Goal: Task Accomplishment & Management: Complete application form

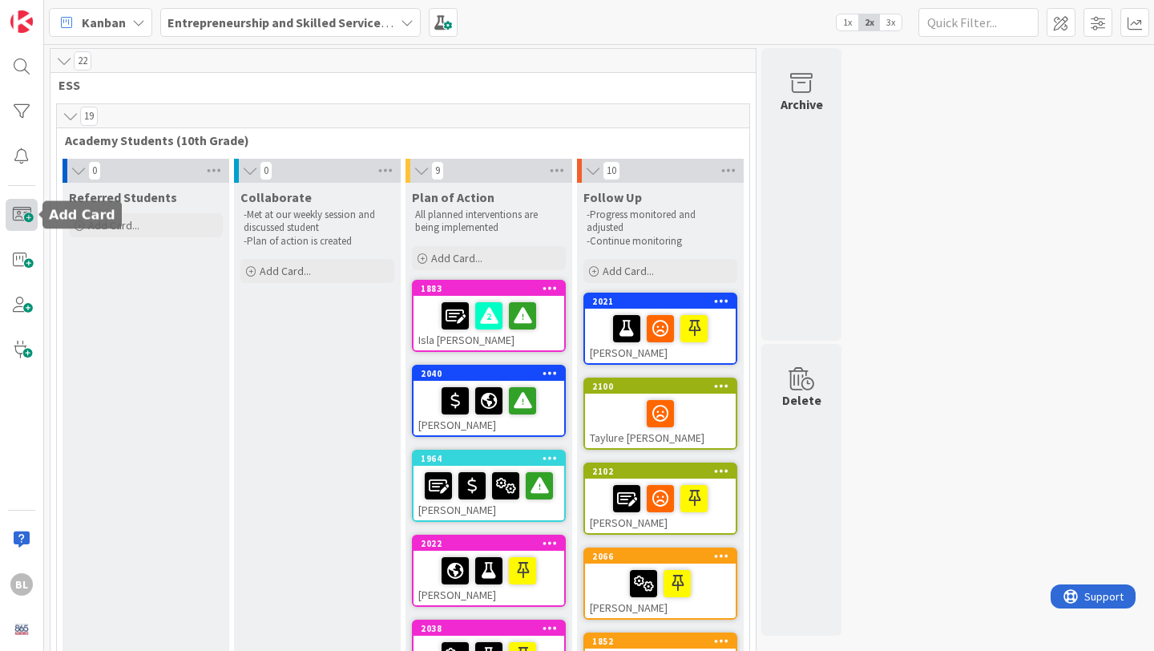
click at [17, 214] on span at bounding box center [22, 215] width 32 height 32
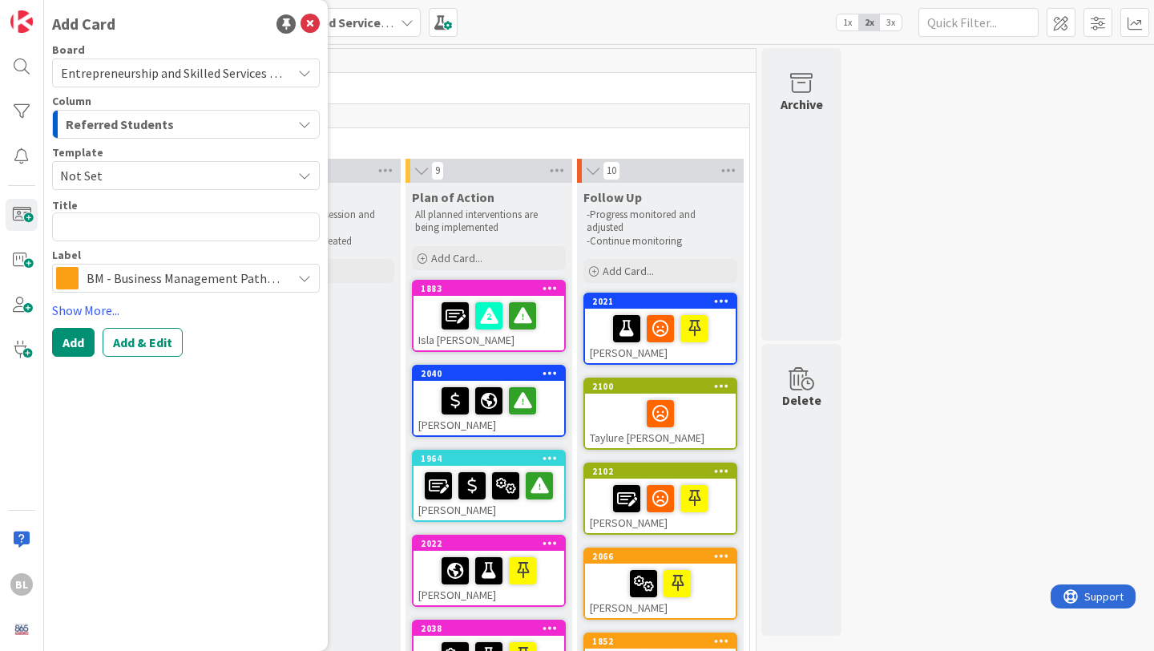
click at [115, 176] on span "Not Set" at bounding box center [170, 175] width 220 height 21
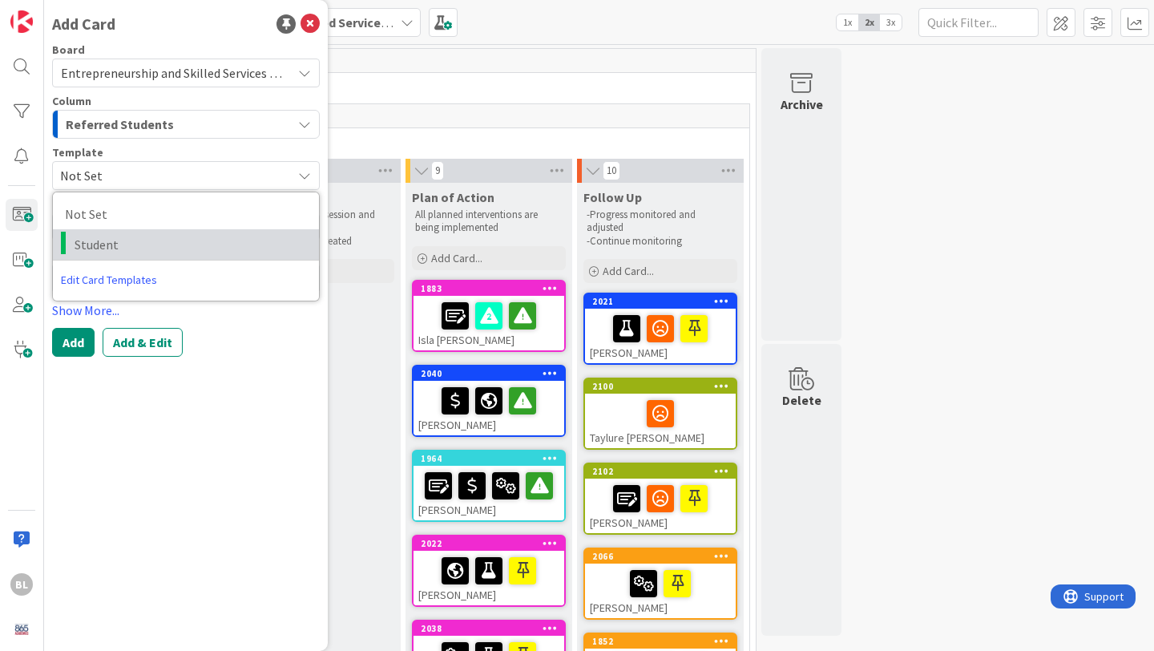
click at [95, 246] on span "Student" at bounding box center [191, 244] width 232 height 21
type textarea "x"
type textarea "Student"
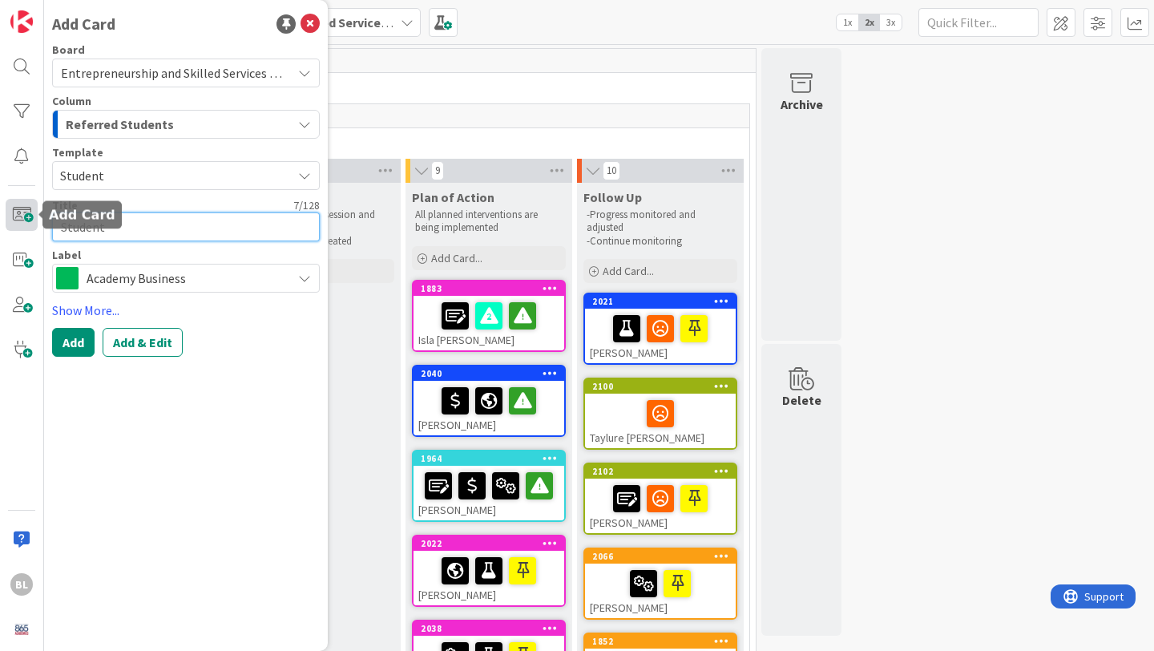
drag, startPoint x: 116, startPoint y: 232, endPoint x: 19, endPoint y: 224, distance: 97.3
click at [17, 227] on div "BL Add Card Board Entrepreneurship and Skilled Services Interventions - [DATE]-…" at bounding box center [22, 325] width 44 height 651
type textarea "x"
type textarea "L"
type textarea "x"
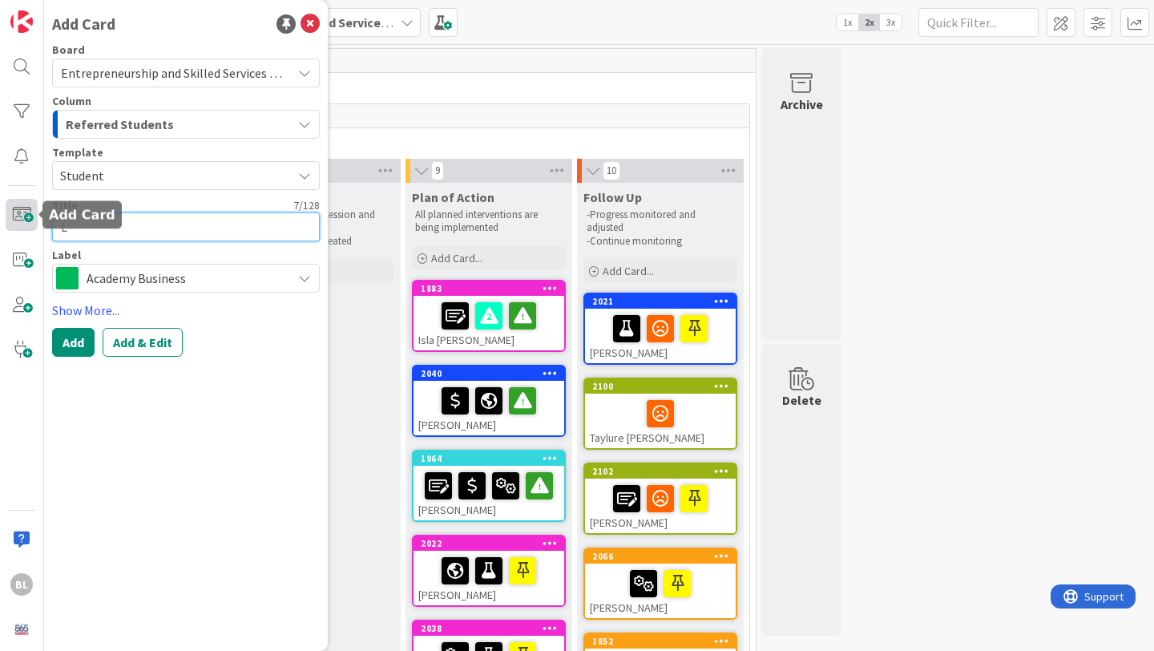
type textarea "Le"
type textarea "x"
type textarea "Lexi"
type textarea "x"
type textarea "Lexi"
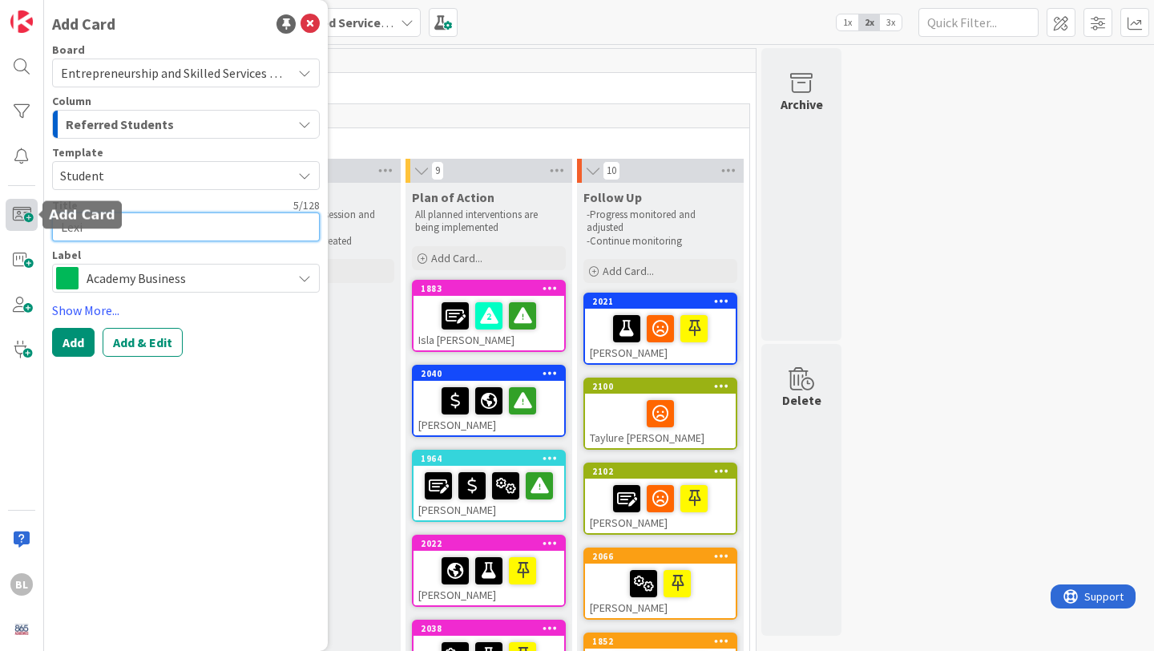
type textarea "x"
type textarea "Lexi a"
type textarea "x"
type textarea "Lexi ar"
type textarea "x"
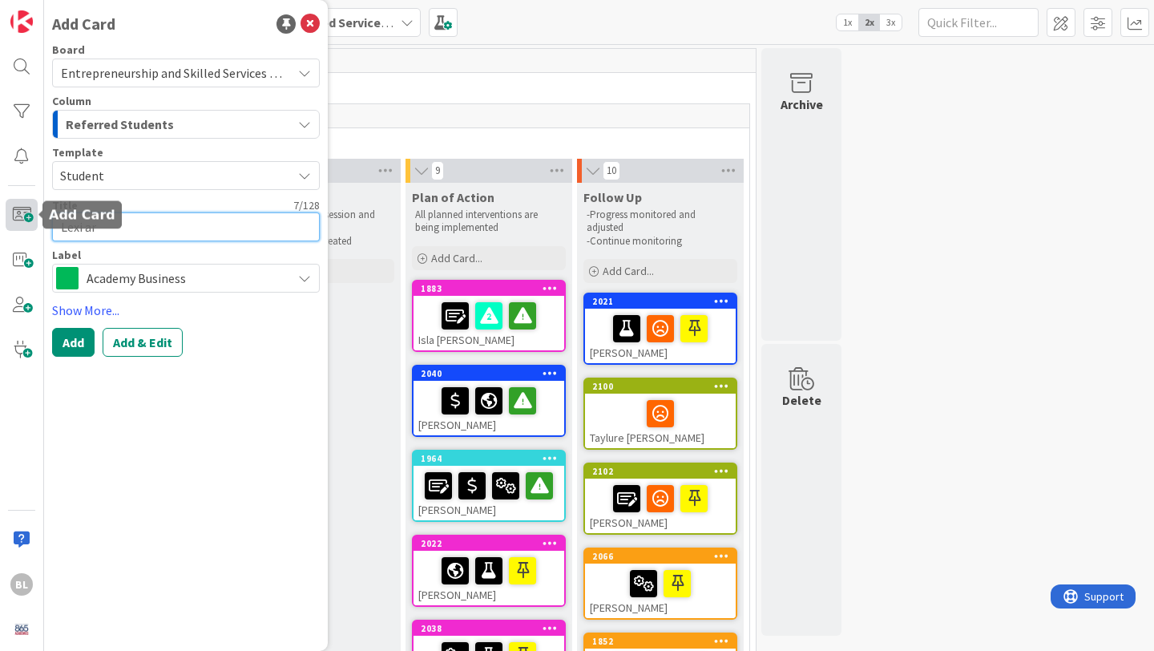
type textarea "Lexi art"
type textarea "x"
type textarea "Lexi ar"
type textarea "x"
type textarea "Lexi a"
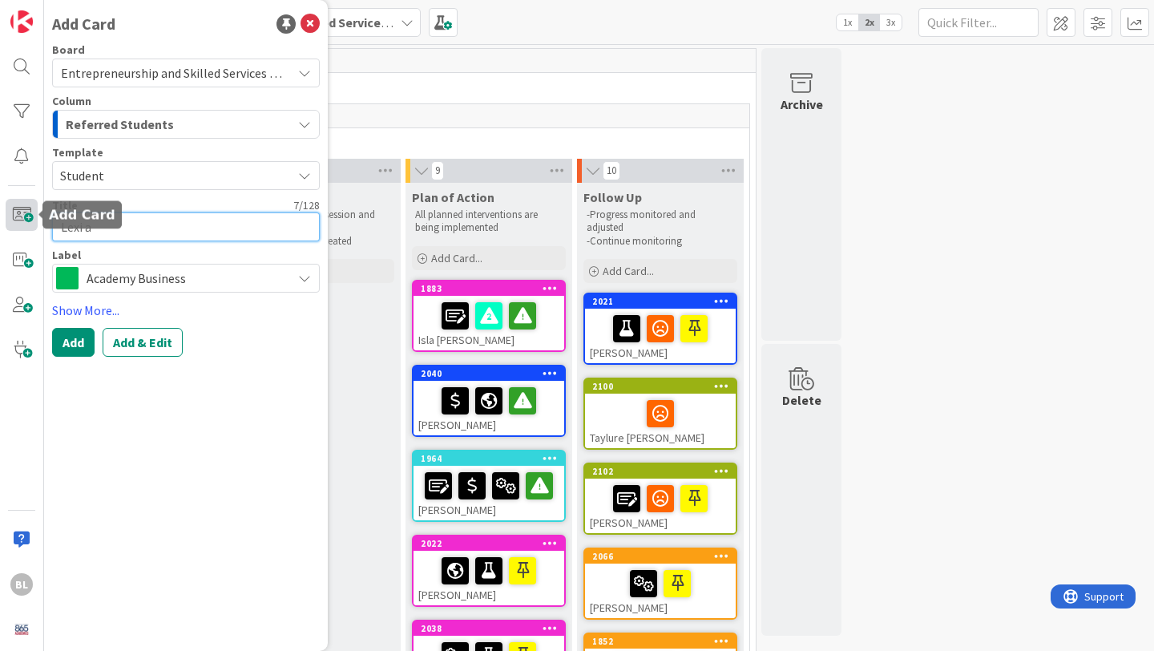
type textarea "x"
type textarea "Lexi"
type textarea "x"
type textarea "Lexi C"
type textarea "x"
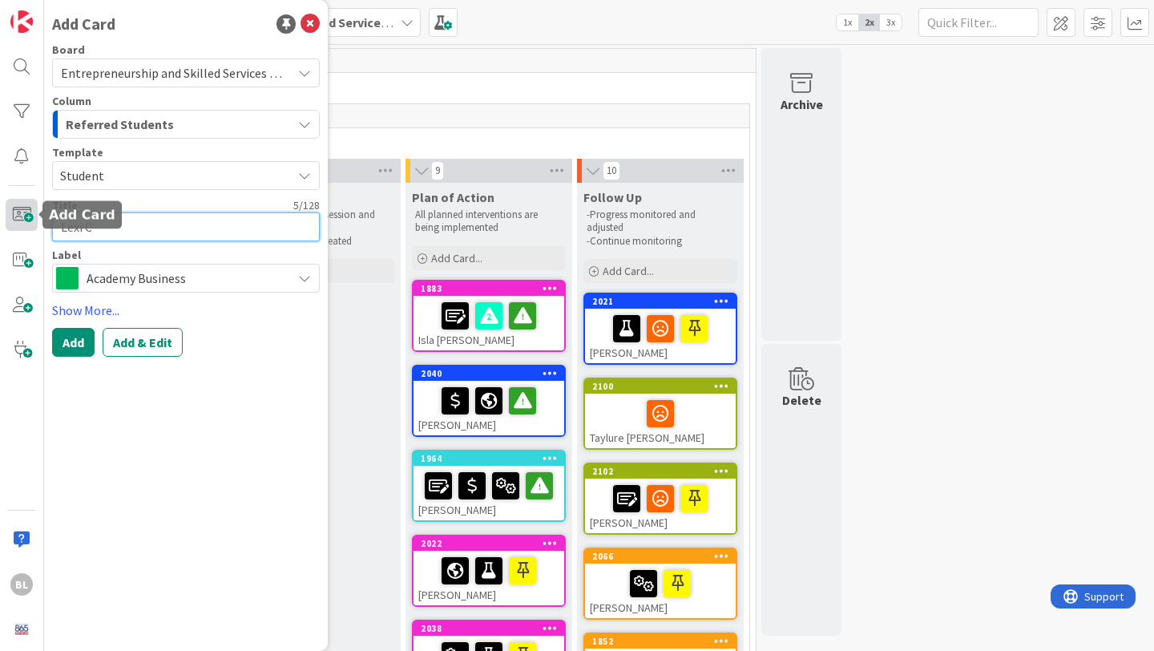
type textarea "Lexi Ca"
type textarea "x"
type textarea "Lexi Cat"
type textarea "x"
type textarea "Lexi Ca"
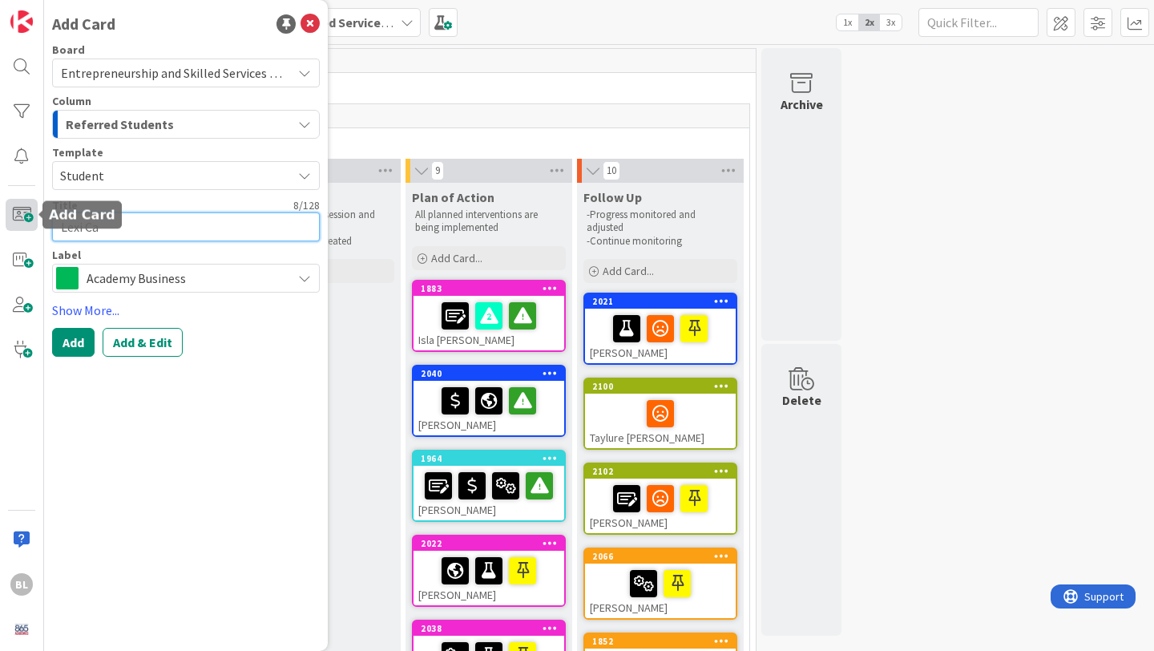
type textarea "x"
type textarea "Lexi Car"
type textarea "x"
type textarea "Lexi Cart"
type textarea "x"
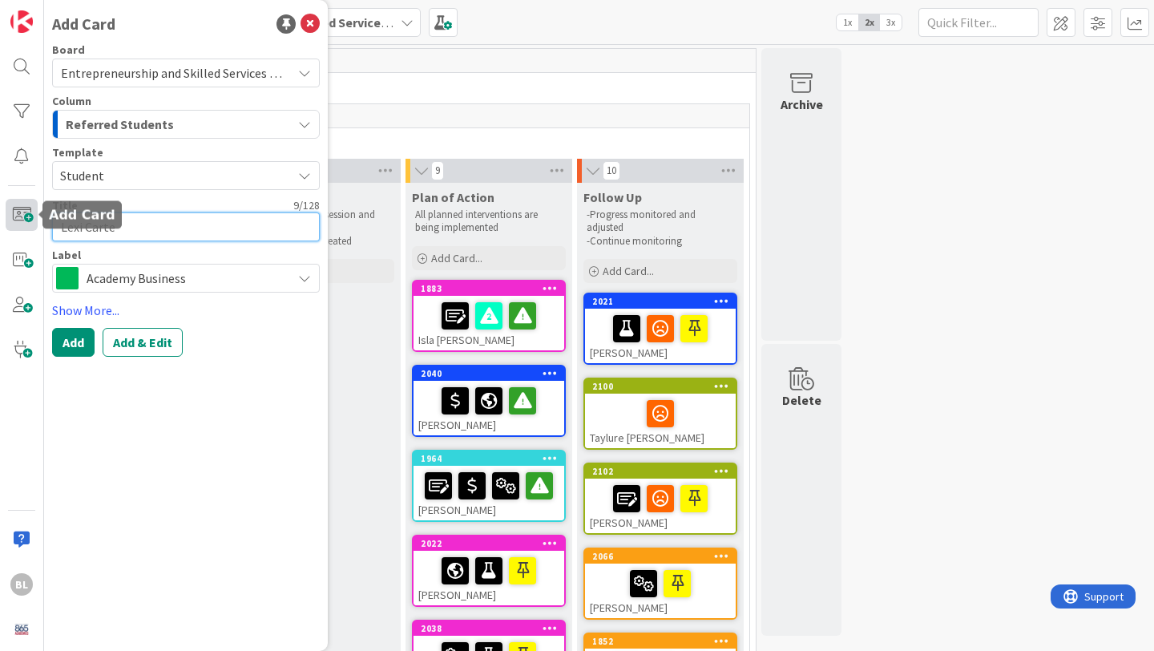
type textarea "[PERSON_NAME]"
type textarea "x"
type textarea "[PERSON_NAME]"
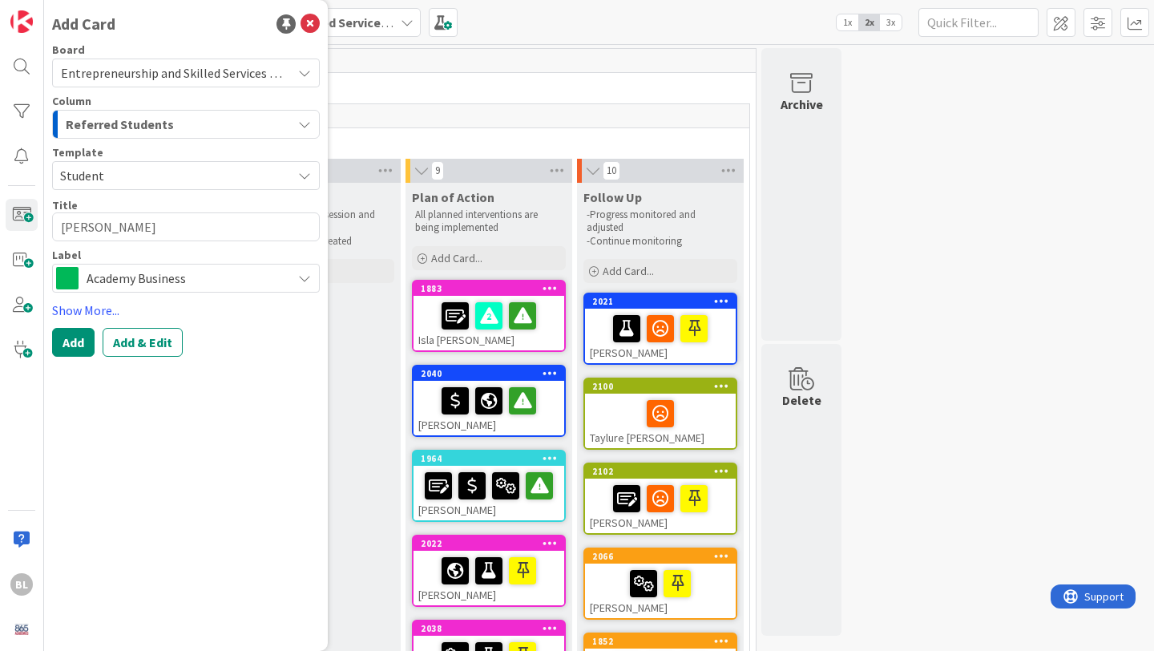
click at [286, 277] on div "Academy Business" at bounding box center [186, 278] width 268 height 29
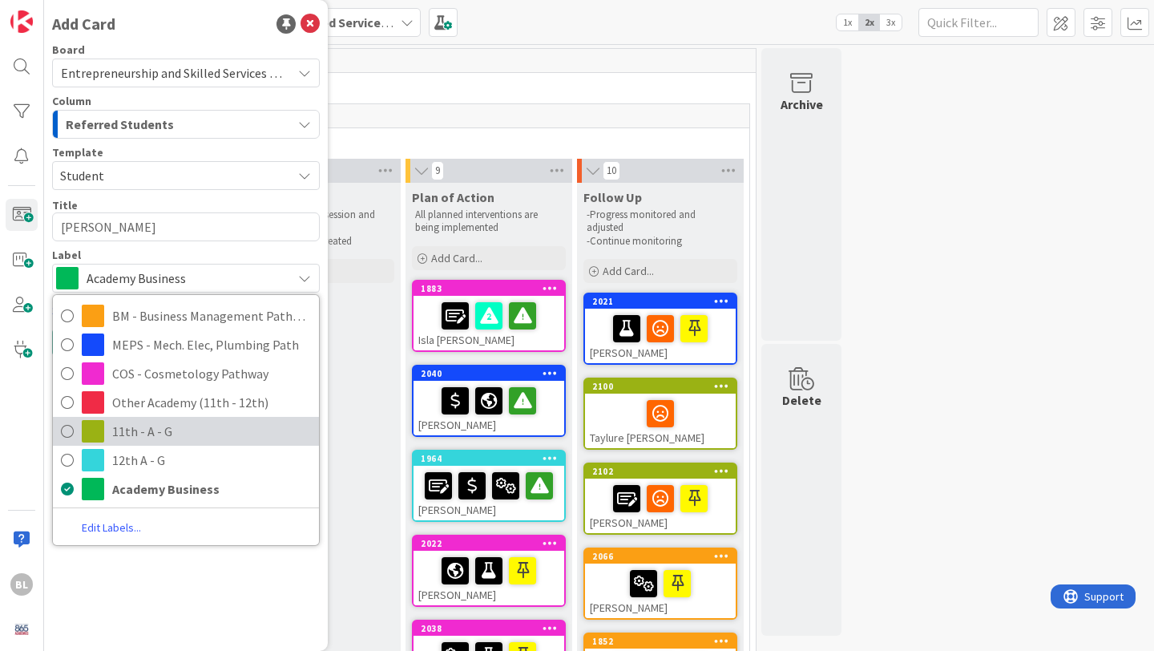
click at [67, 431] on icon at bounding box center [67, 431] width 13 height 24
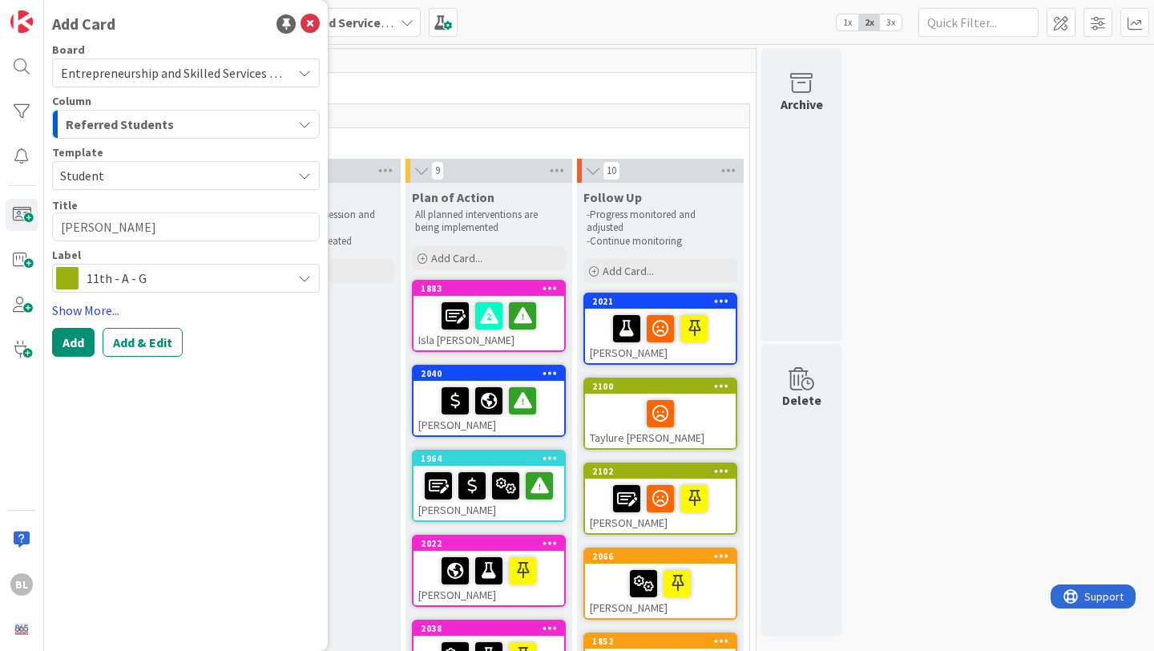
click at [86, 307] on link "Show More..." at bounding box center [186, 310] width 268 height 19
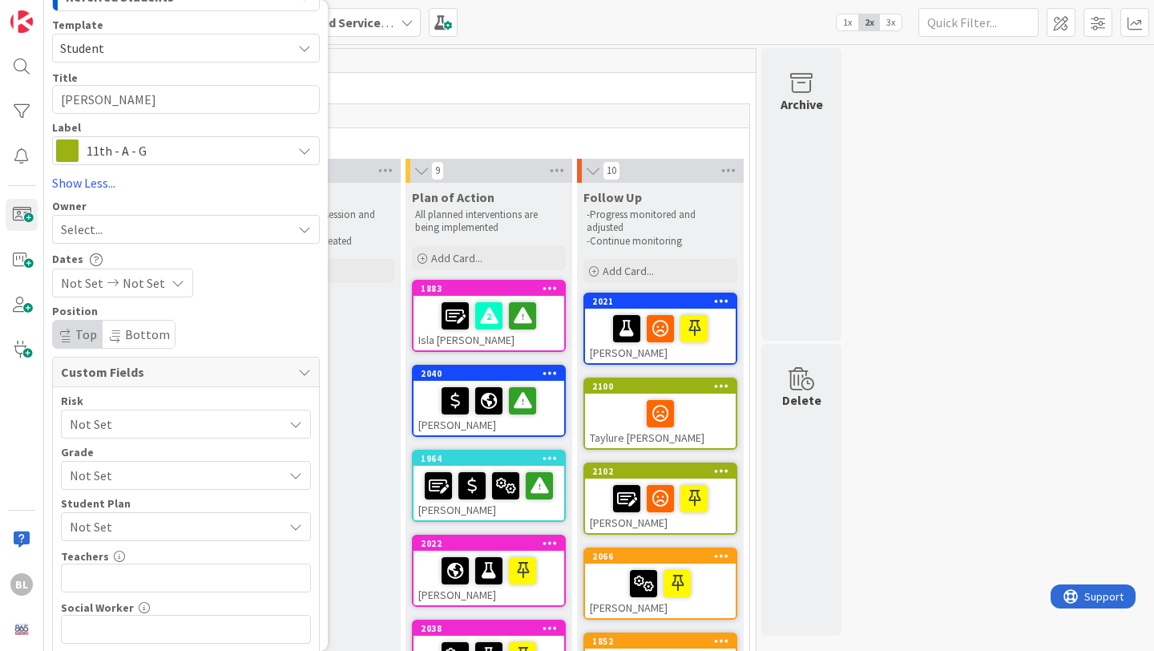
scroll to position [132, 0]
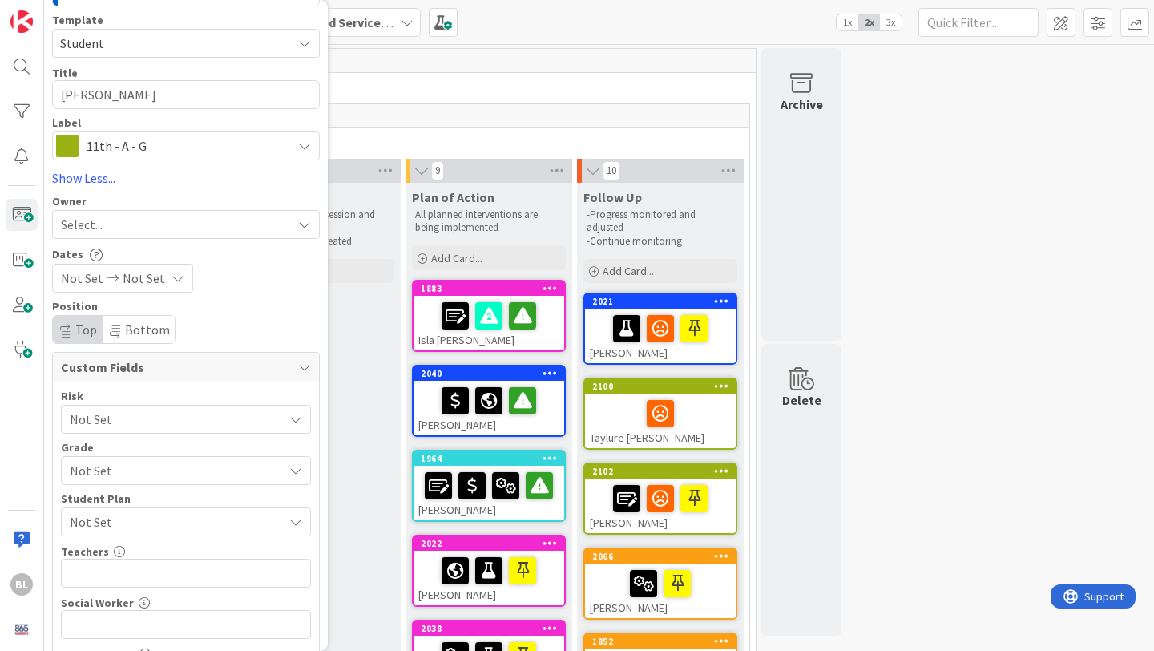
click at [158, 463] on span "Not Set" at bounding box center [172, 470] width 205 height 22
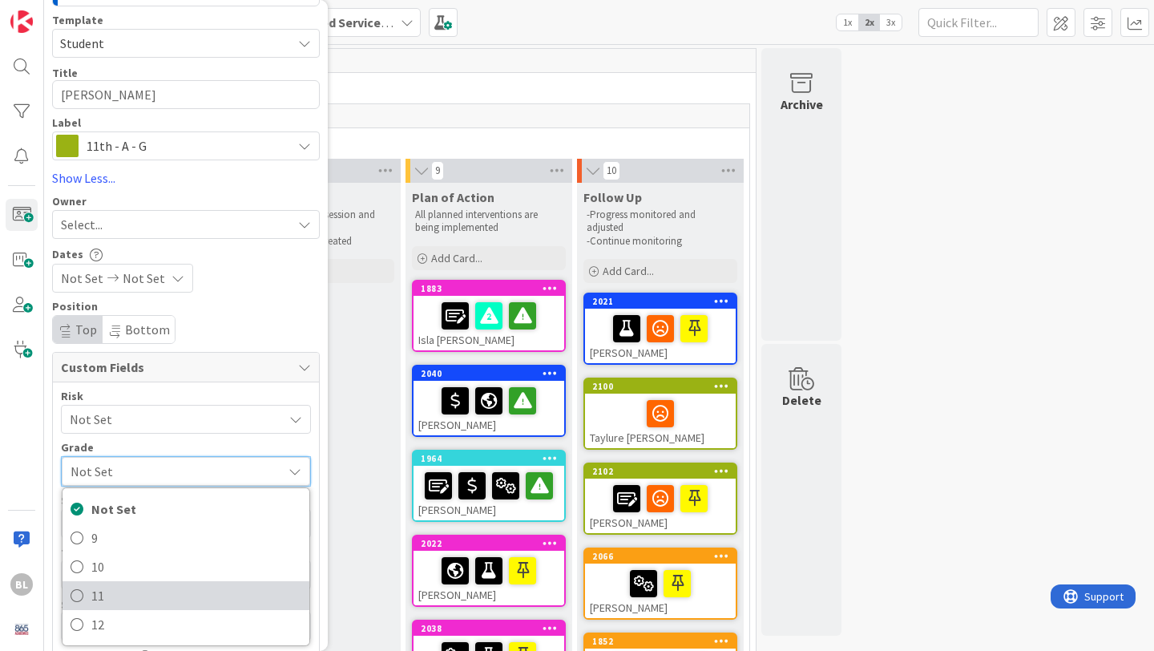
click at [93, 591] on span "11" at bounding box center [196, 596] width 210 height 24
type textarea "x"
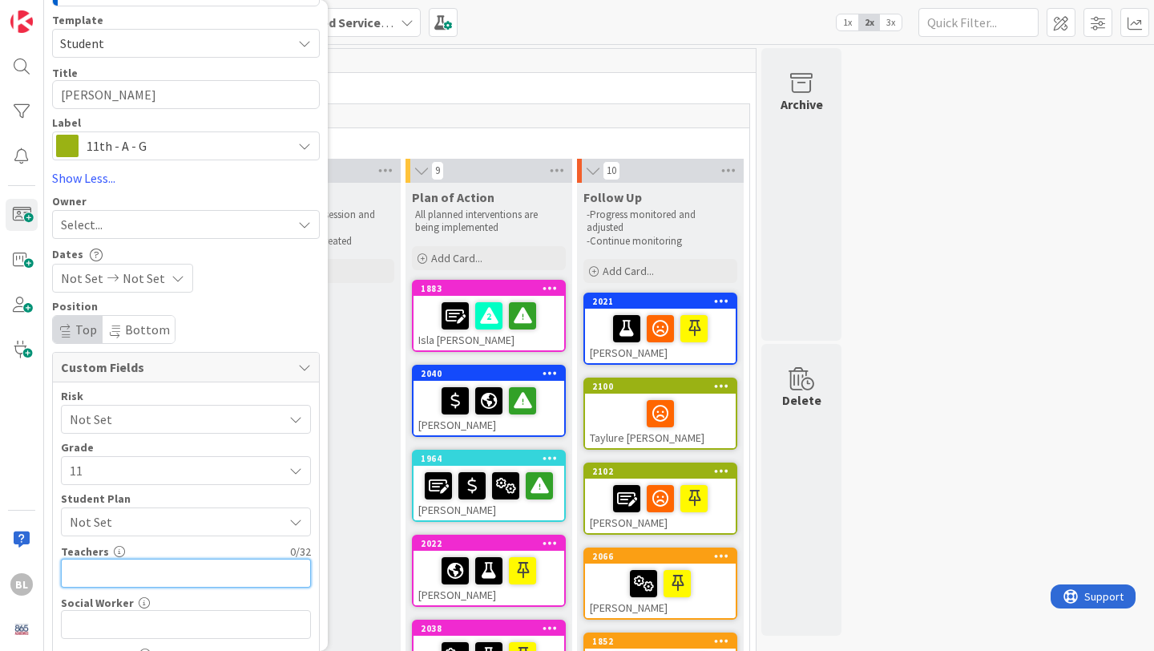
click at [105, 575] on input "text" at bounding box center [186, 573] width 250 height 29
type input "[PERSON_NAME], [PERSON_NAME]"
type textarea "x"
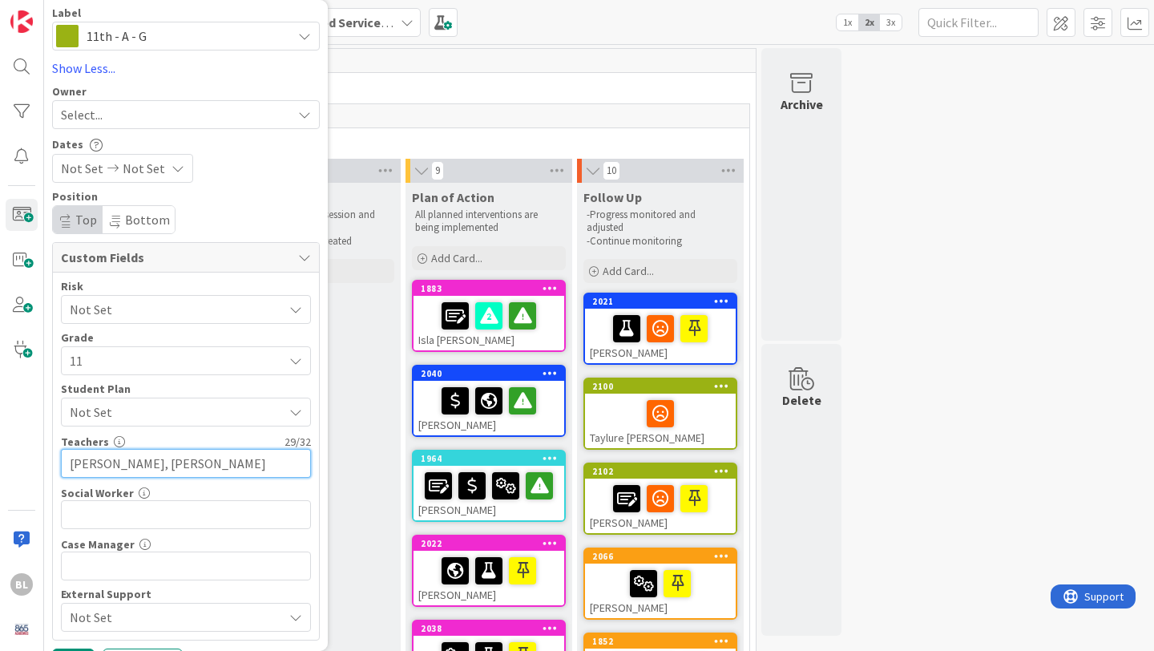
scroll to position [244, 0]
type input "[PERSON_NAME], [PERSON_NAME]"
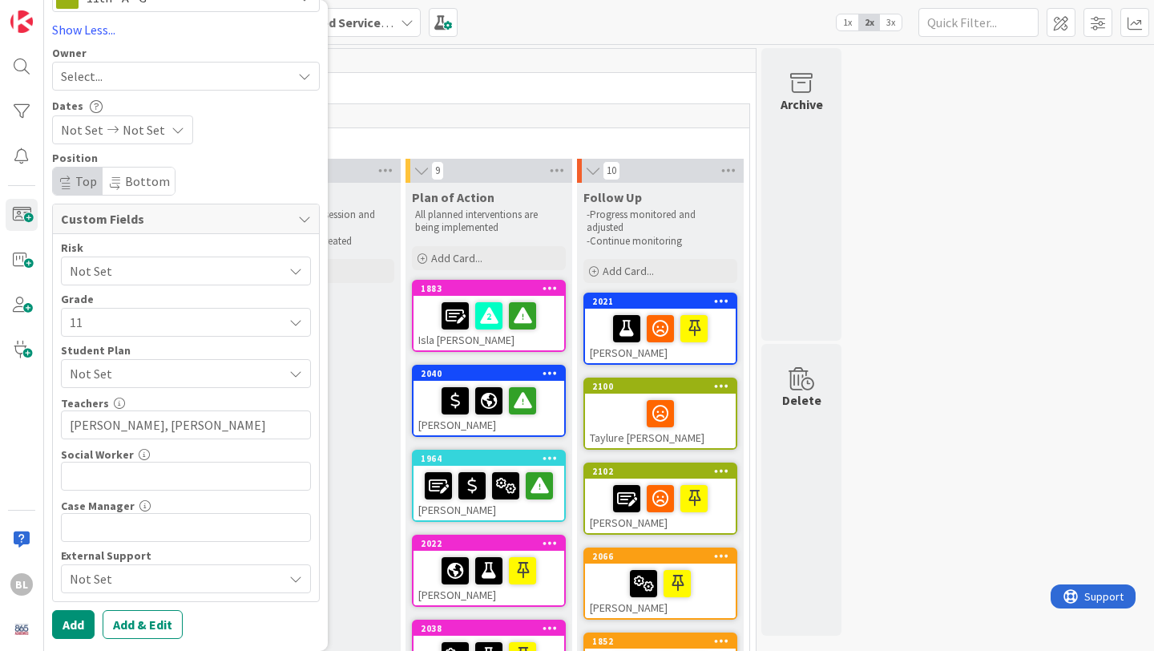
click at [194, 579] on span "Not Set" at bounding box center [176, 578] width 213 height 19
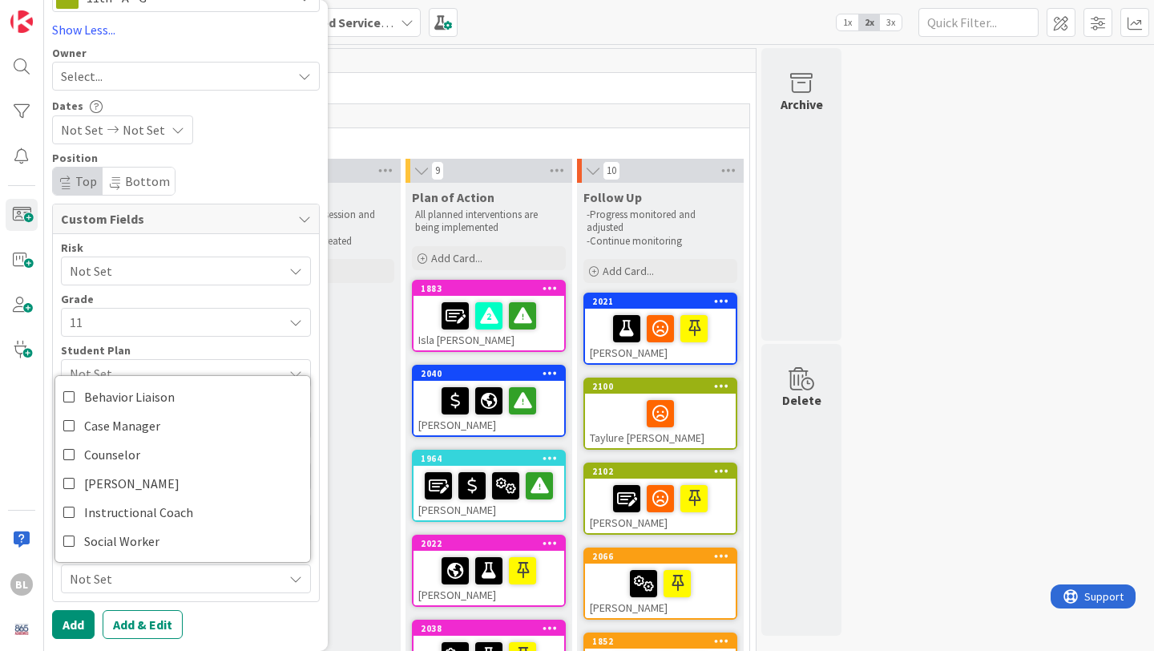
click at [194, 580] on span "Not Set" at bounding box center [176, 578] width 213 height 19
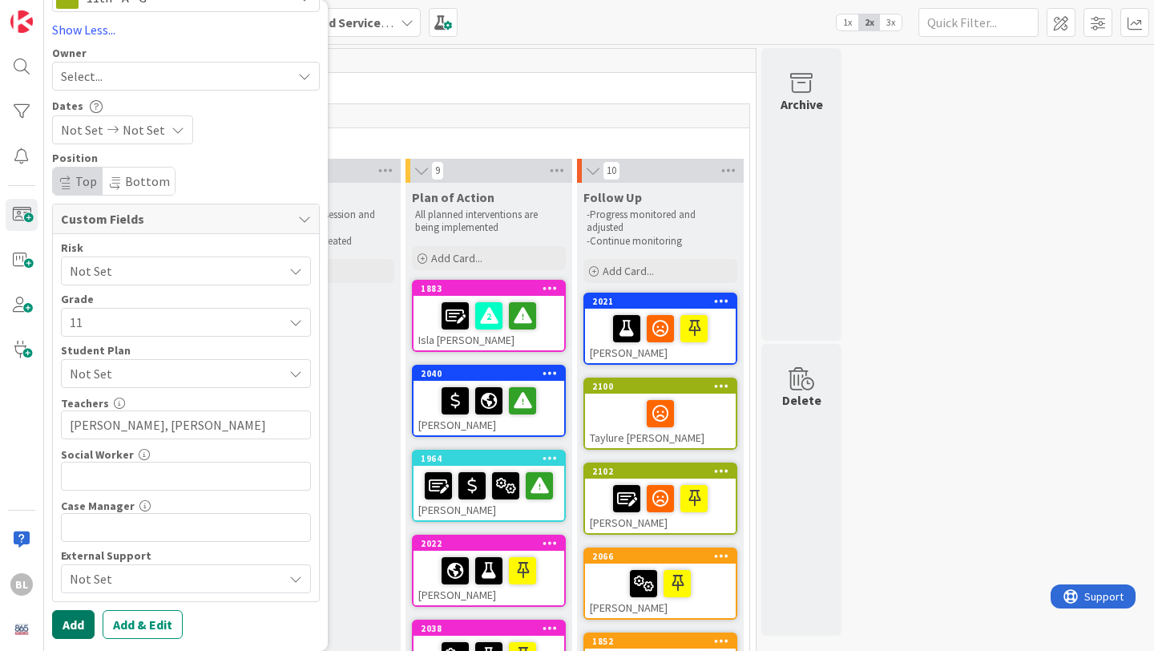
click at [71, 627] on button "Add" at bounding box center [73, 624] width 42 height 29
click at [73, 627] on button "Add" at bounding box center [73, 624] width 42 height 29
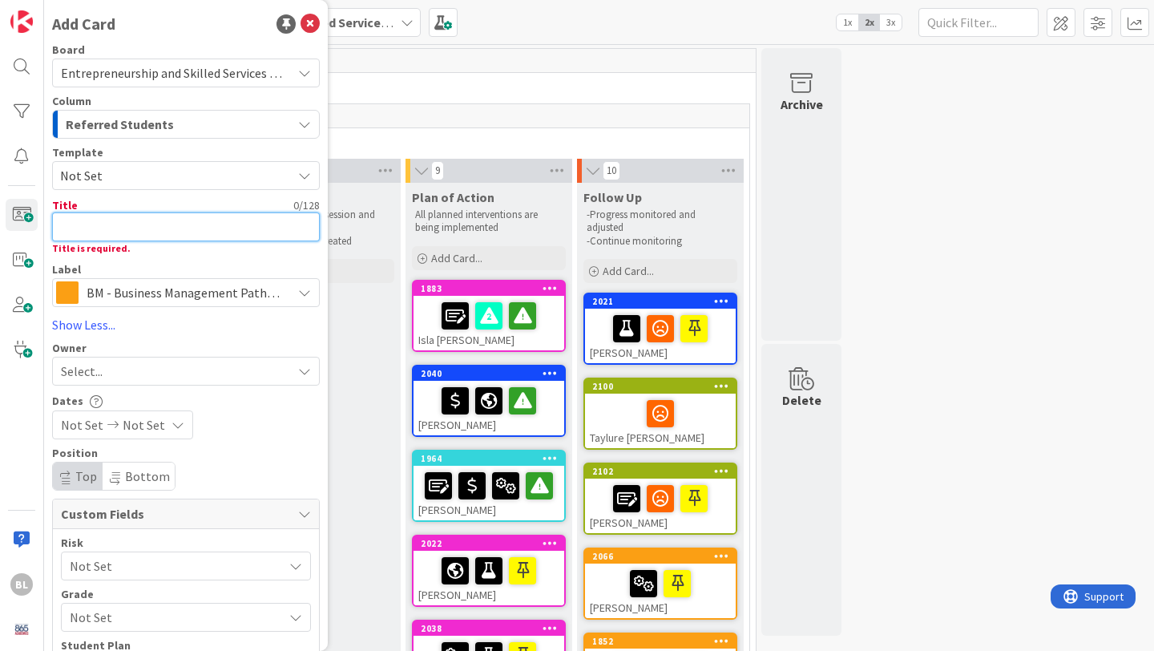
click at [120, 226] on textarea at bounding box center [186, 226] width 268 height 29
type textarea "x"
type textarea "L"
type textarea "x"
type textarea "Le"
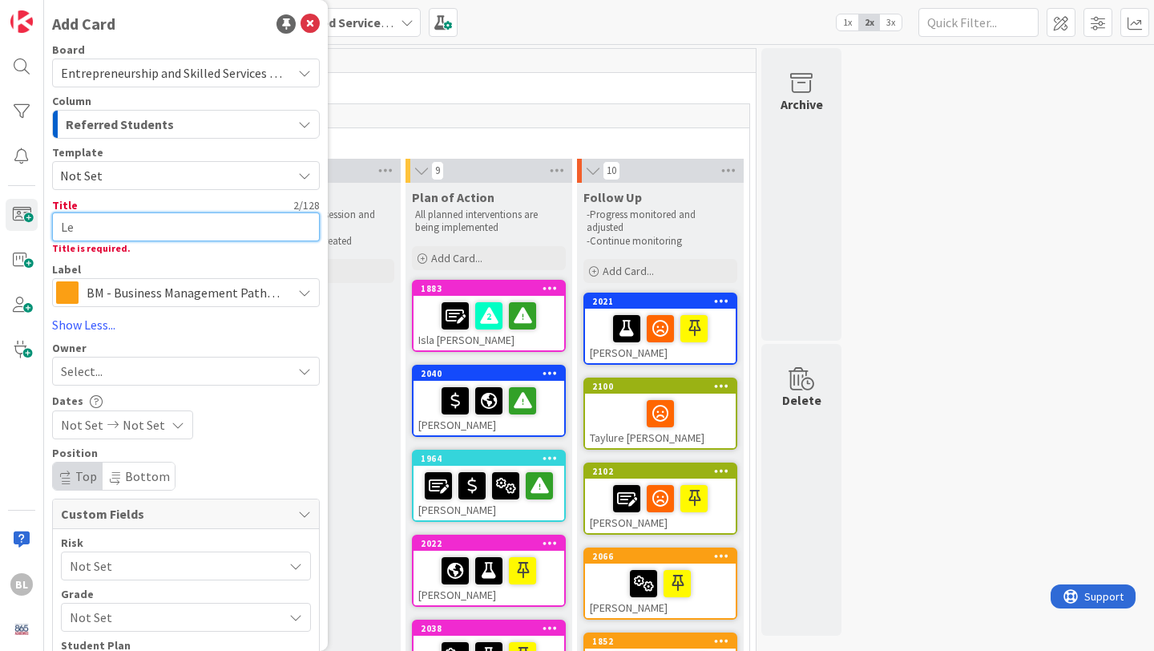
type textarea "x"
type textarea "Lex"
type textarea "x"
type textarea "Lexi"
type textarea "x"
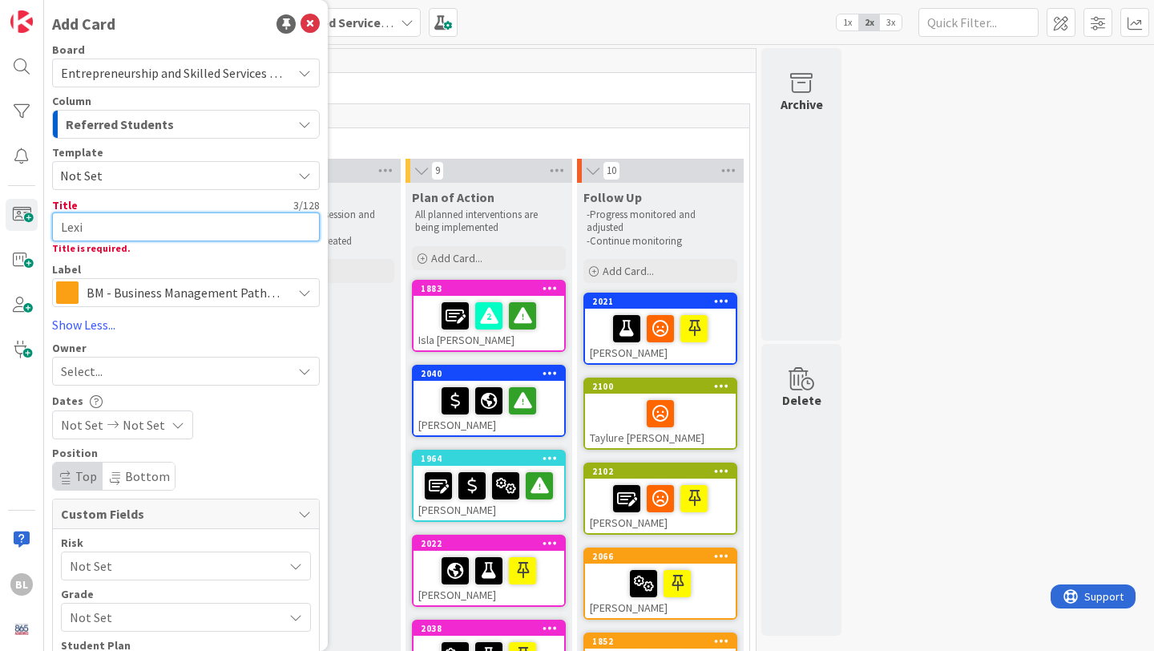
type textarea "Lexi"
type textarea "x"
type textarea "Lexi C"
type textarea "x"
type textarea "Lexi Ca"
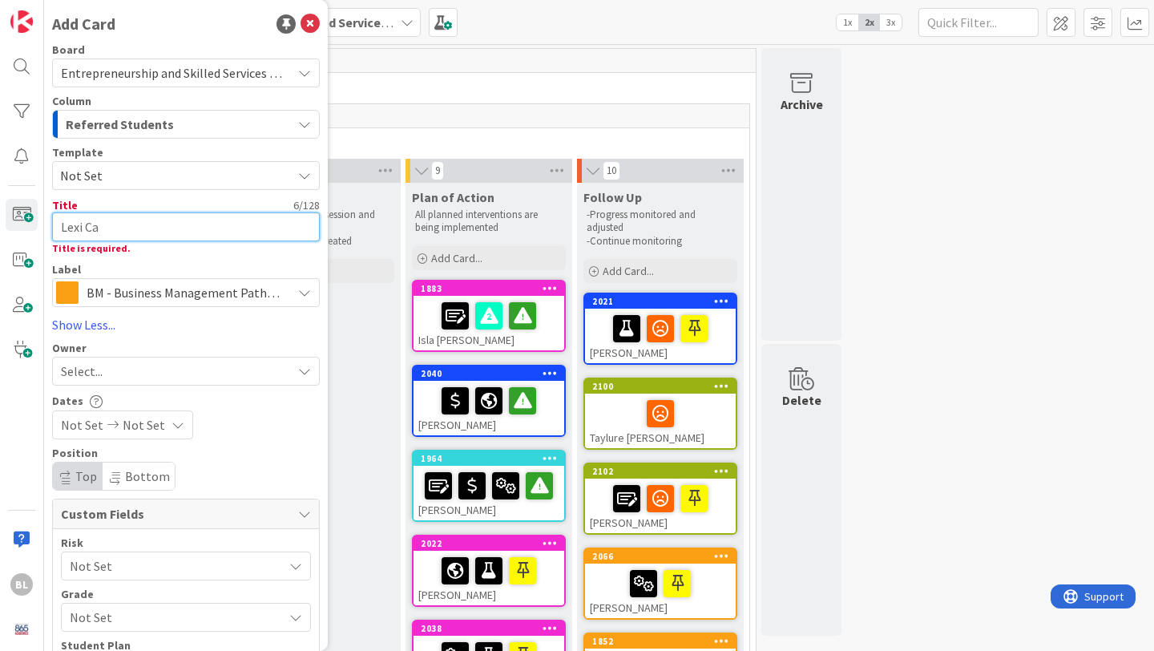
type textarea "x"
type textarea "Lexi Car"
type textarea "x"
type textarea "Lexi Cart"
type textarea "x"
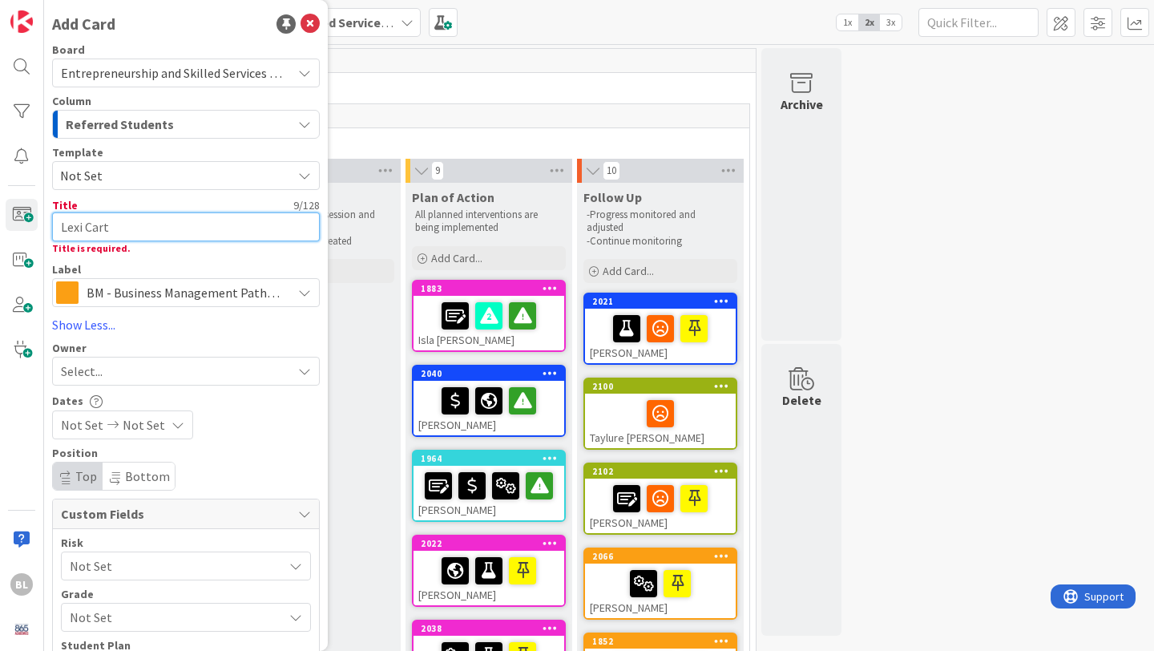
type textarea "Lexi Carte"
type textarea "x"
type textarea "[PERSON_NAME]"
click at [102, 174] on span "Not Set" at bounding box center [170, 175] width 220 height 21
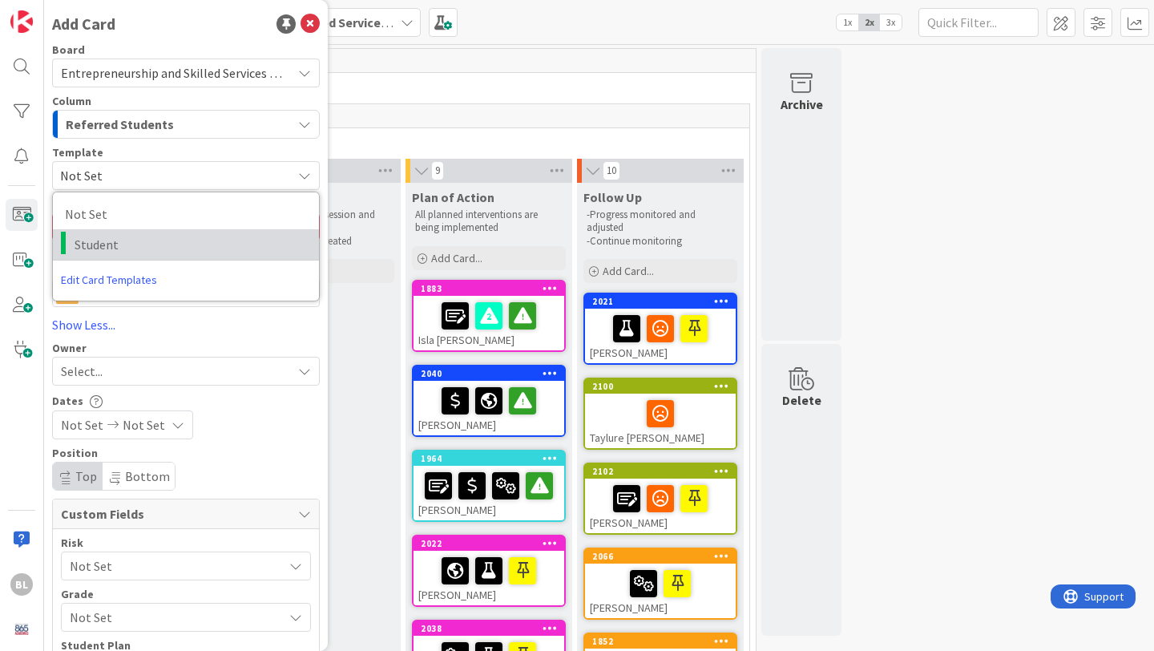
click at [85, 249] on span "Student" at bounding box center [191, 244] width 232 height 21
type textarea "x"
type textarea "Student"
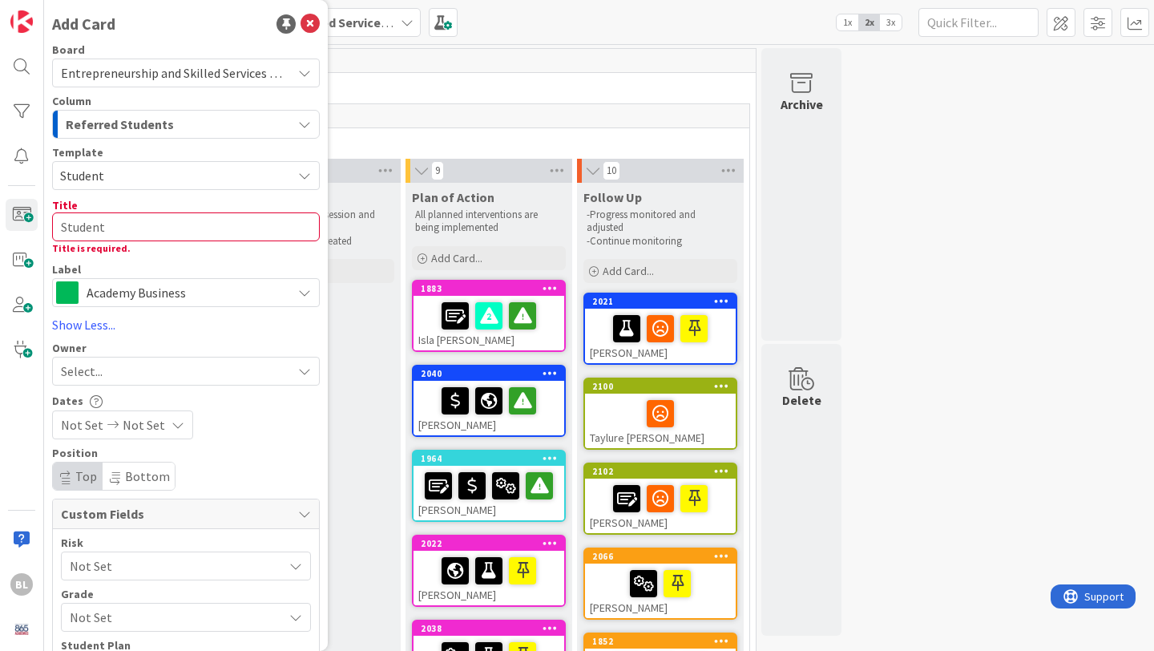
click at [111, 305] on div "Academy Business" at bounding box center [186, 292] width 268 height 29
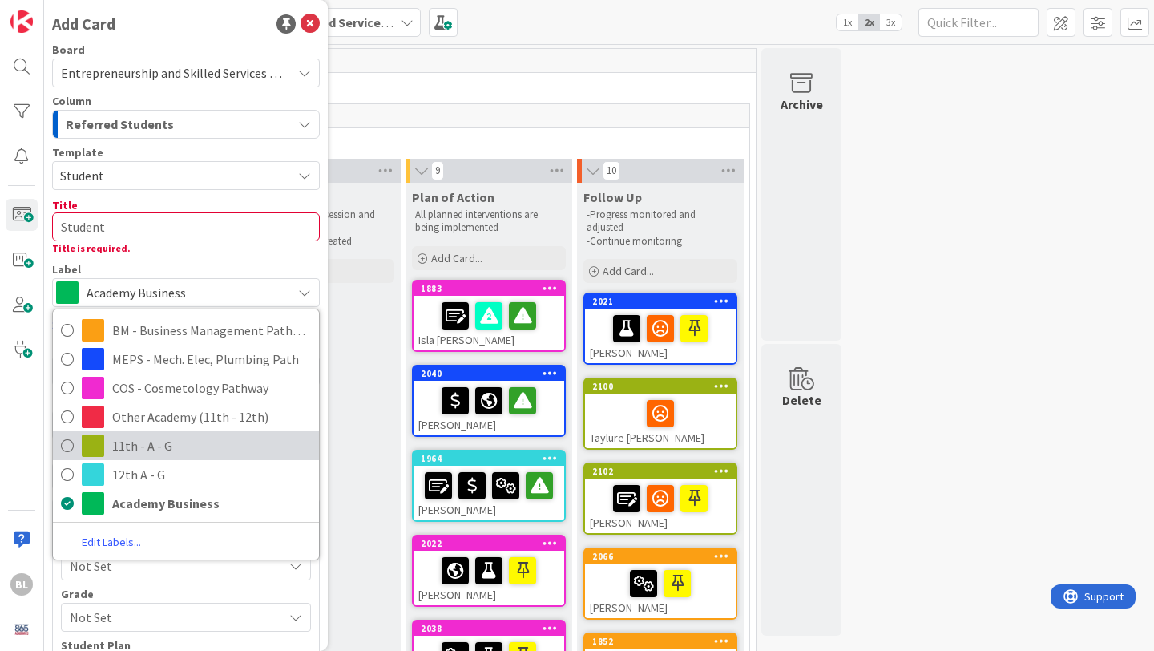
click at [70, 444] on icon at bounding box center [67, 446] width 13 height 24
type textarea "x"
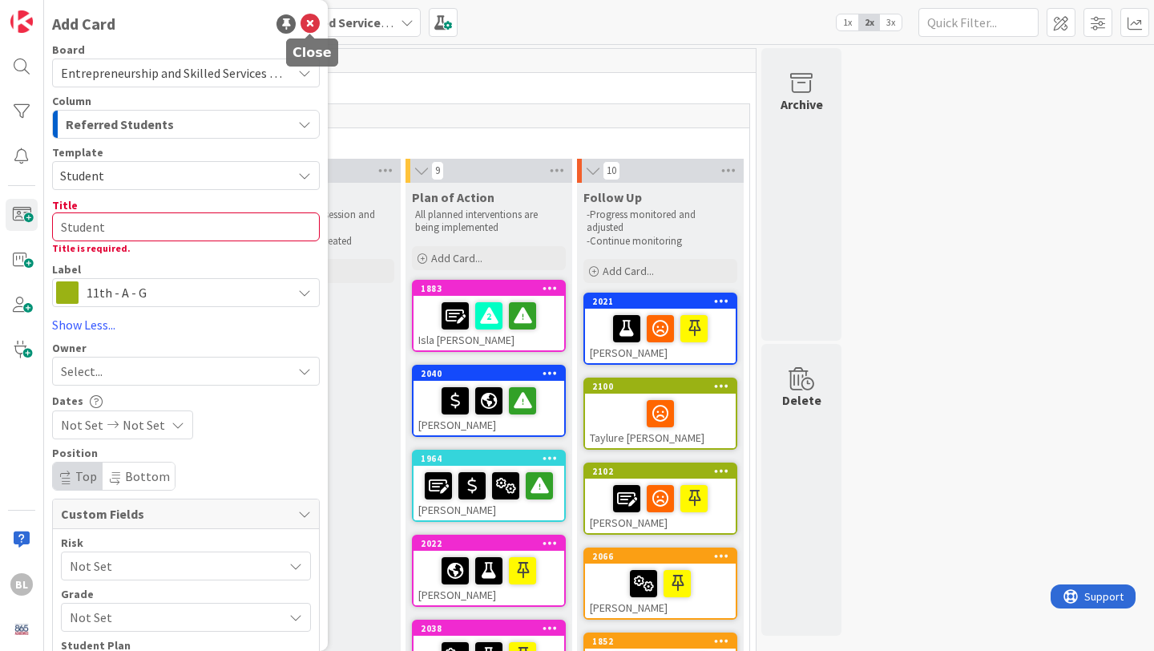
click at [306, 21] on icon at bounding box center [310, 23] width 19 height 19
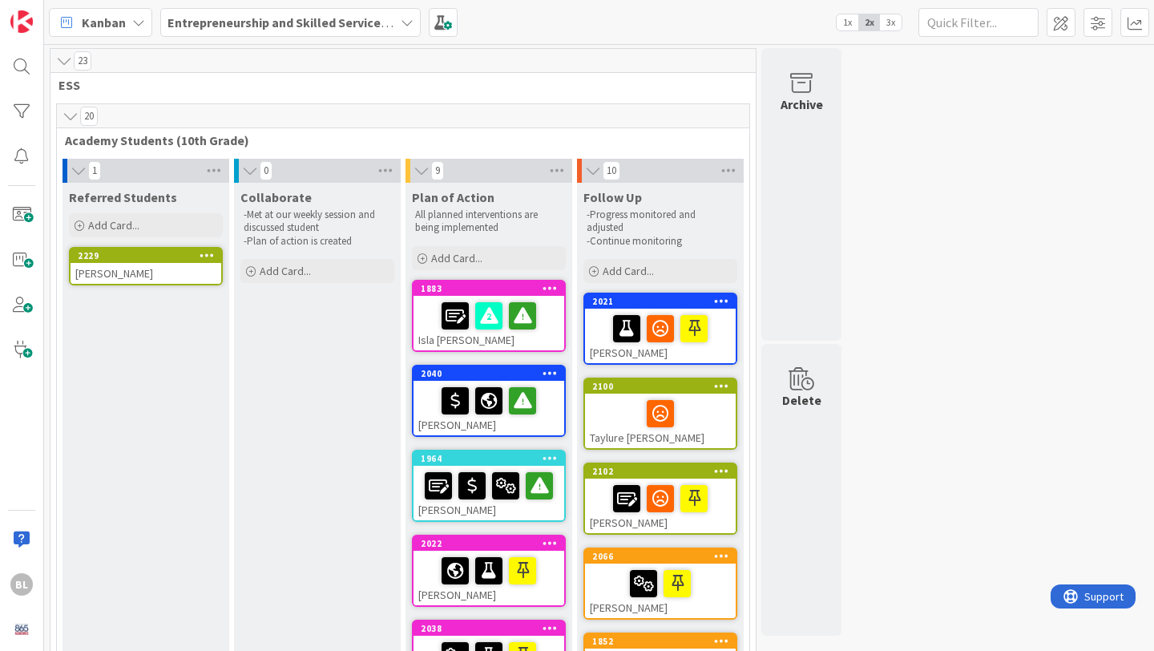
click at [148, 266] on div "[PERSON_NAME]" at bounding box center [146, 273] width 151 height 21
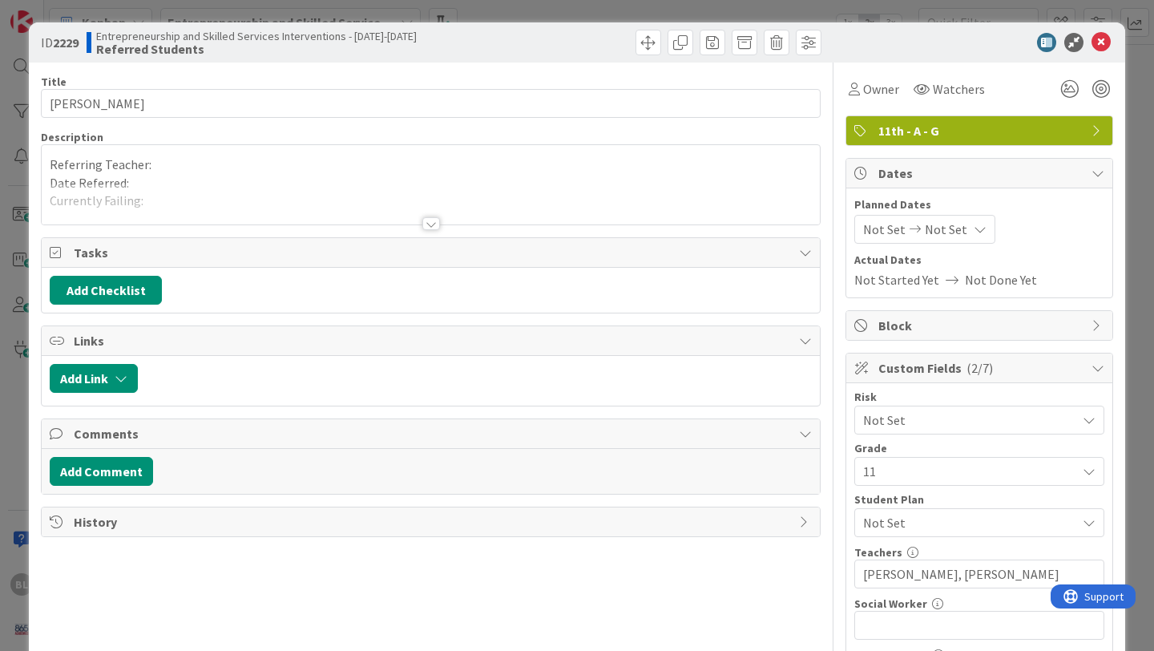
click at [433, 221] on div at bounding box center [431, 223] width 18 height 13
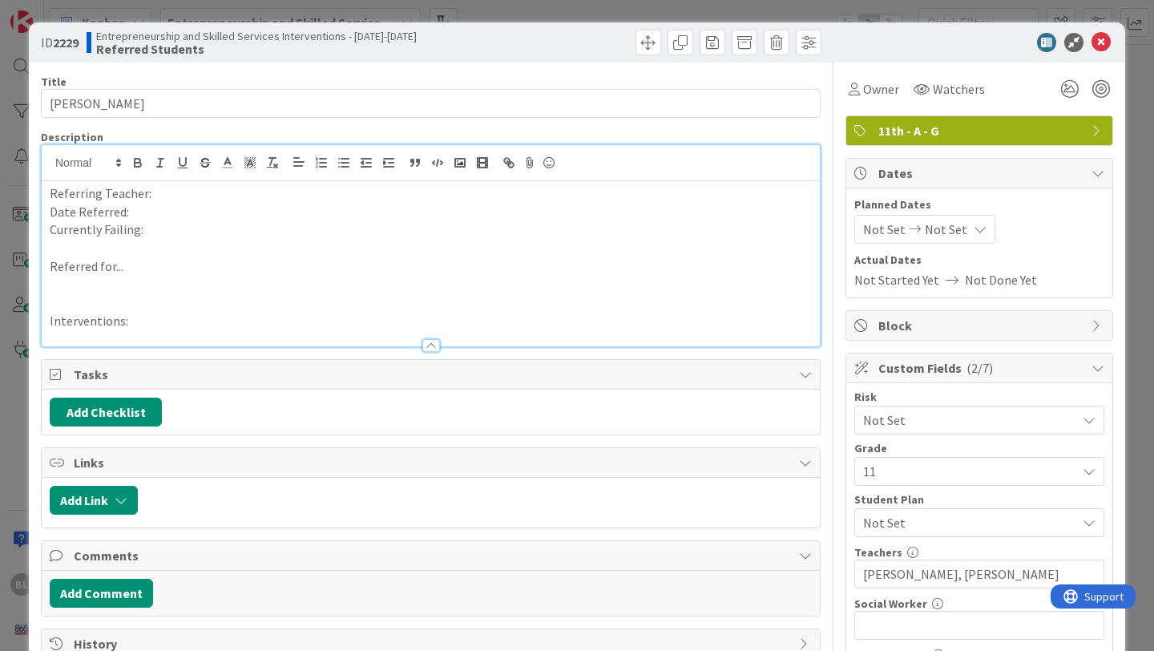
click at [160, 195] on p "Referring Teacher:" at bounding box center [431, 193] width 762 height 18
click at [173, 213] on p "Date Referred:" at bounding box center [431, 212] width 762 height 18
click at [161, 234] on p "Currently Failing:" at bounding box center [431, 229] width 762 height 18
click at [1058, 87] on icon at bounding box center [1070, 89] width 29 height 29
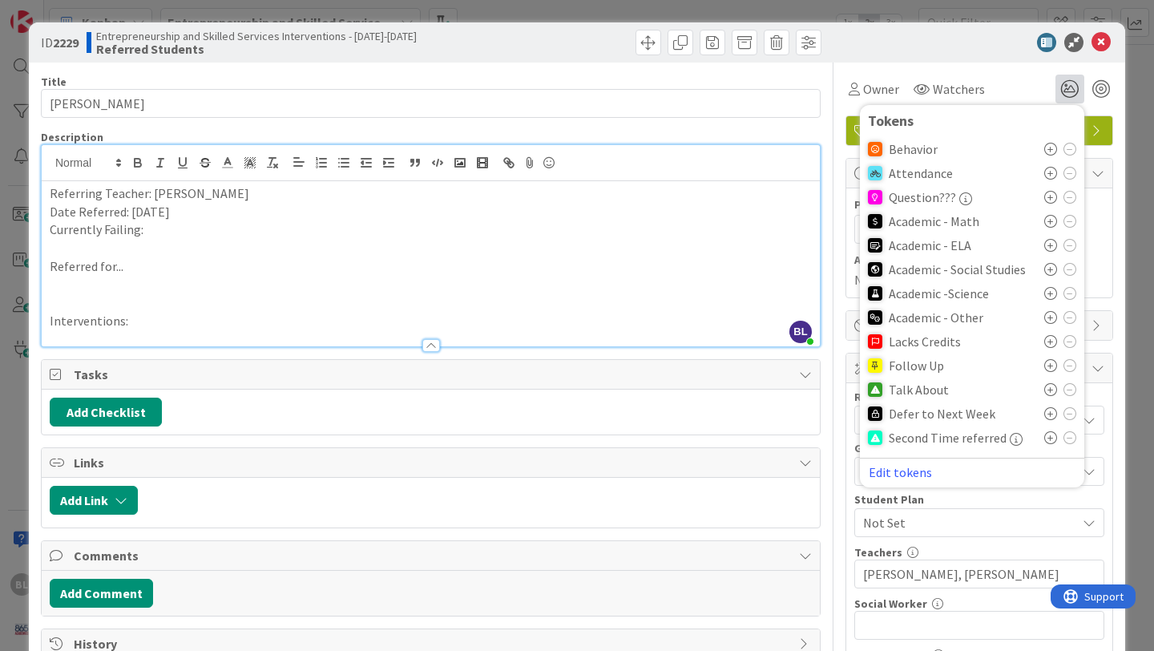
click at [1050, 148] on icon at bounding box center [1051, 149] width 13 height 13
click at [1050, 394] on icon at bounding box center [1051, 394] width 13 height 13
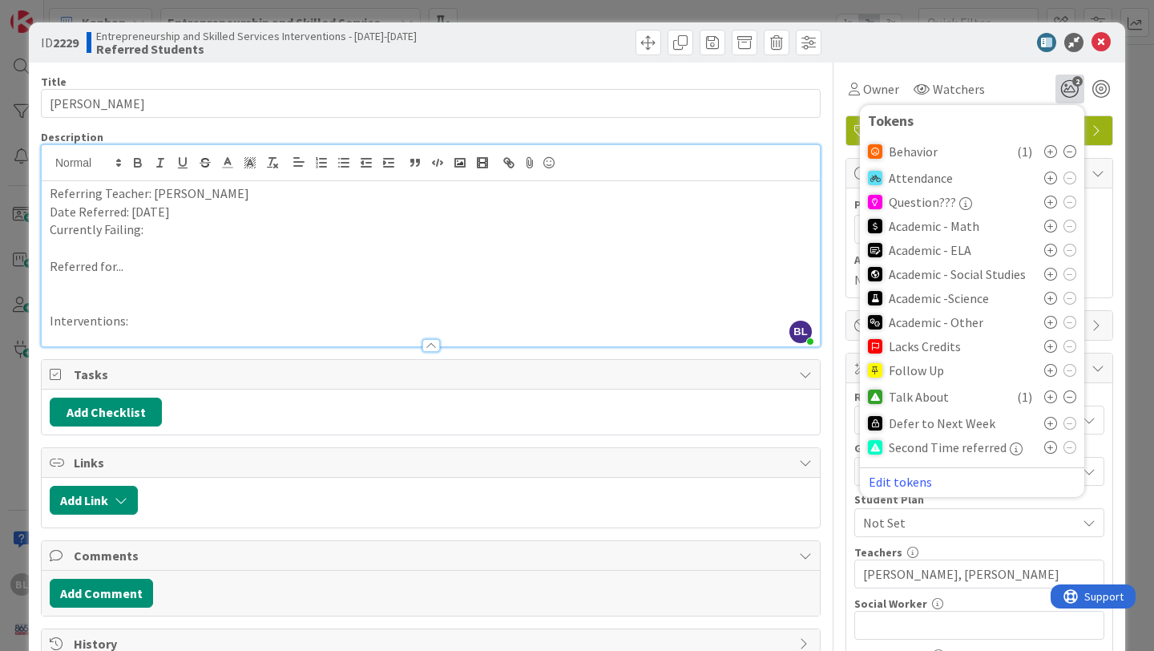
click at [855, 43] on div at bounding box center [972, 42] width 284 height 19
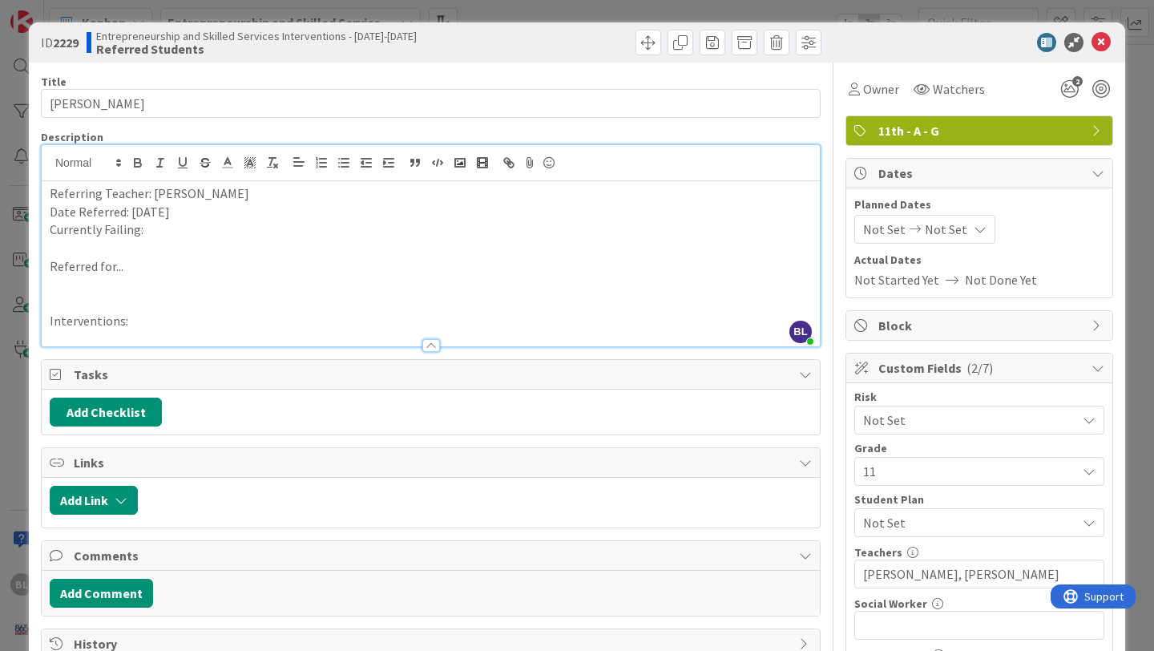
click at [135, 271] on p "Referred for..." at bounding box center [431, 266] width 762 height 18
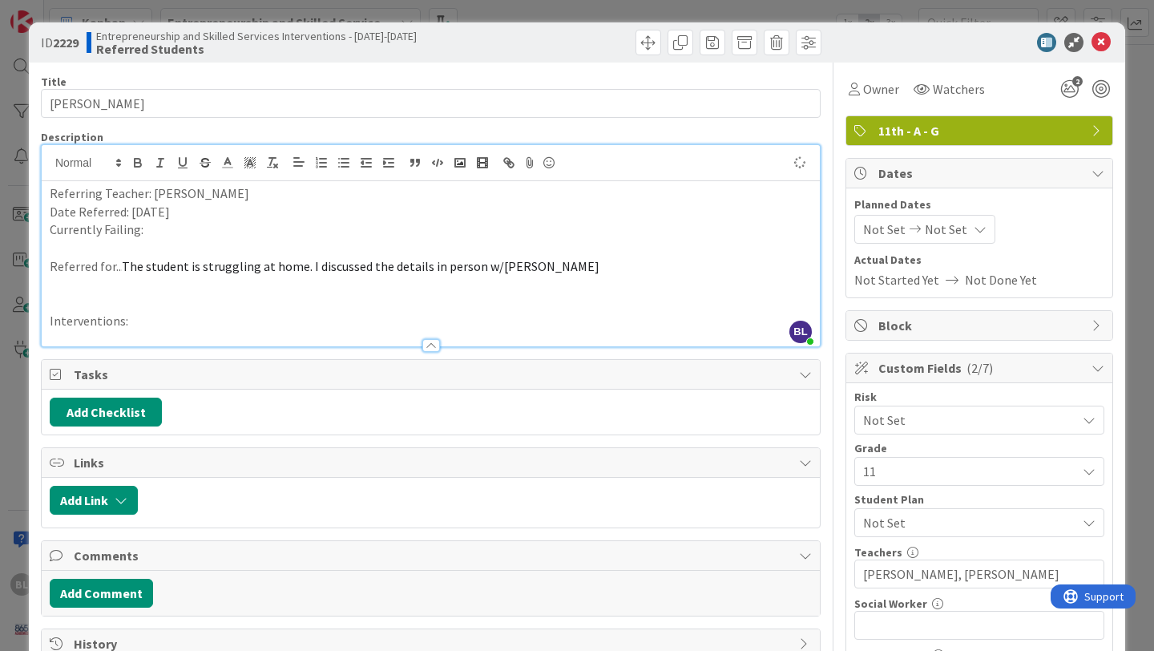
click at [127, 322] on p "Interventions:" at bounding box center [431, 321] width 762 height 18
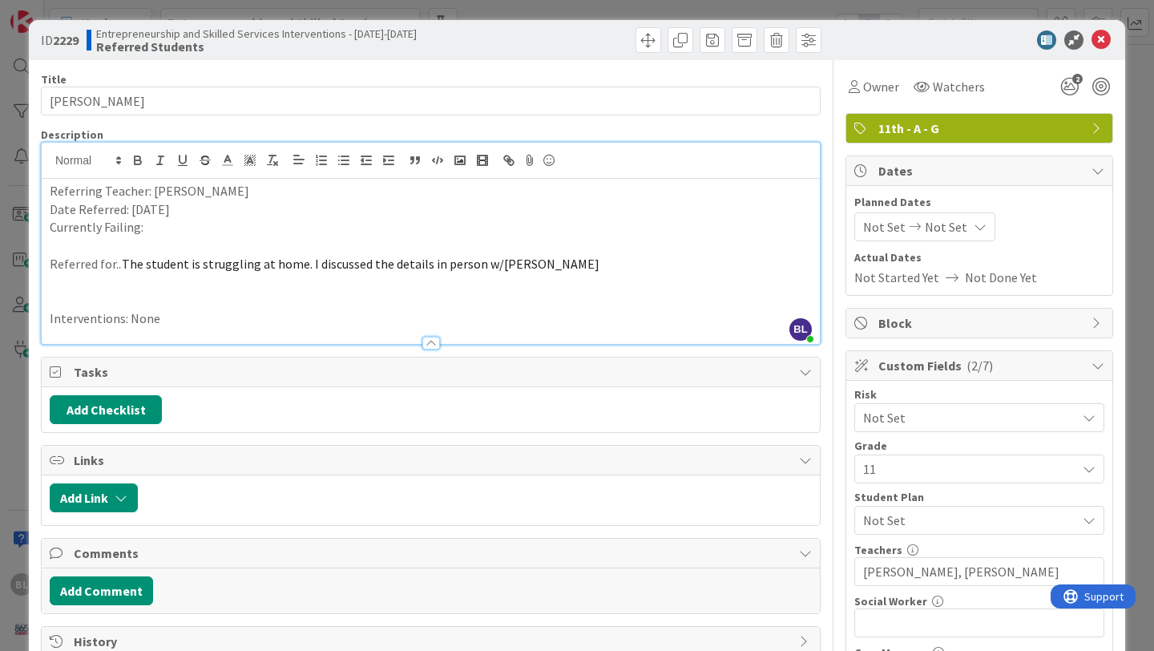
click at [150, 224] on p "Currently Failing:" at bounding box center [431, 227] width 762 height 18
click at [1102, 37] on icon at bounding box center [1101, 39] width 19 height 19
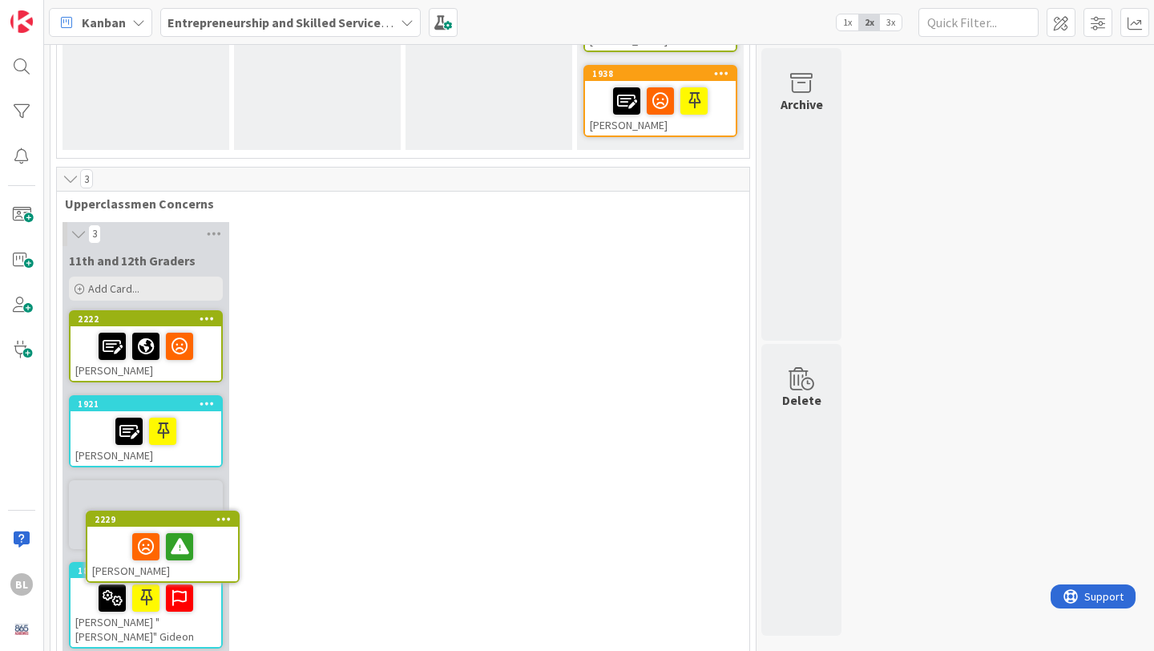
scroll to position [1048, 0]
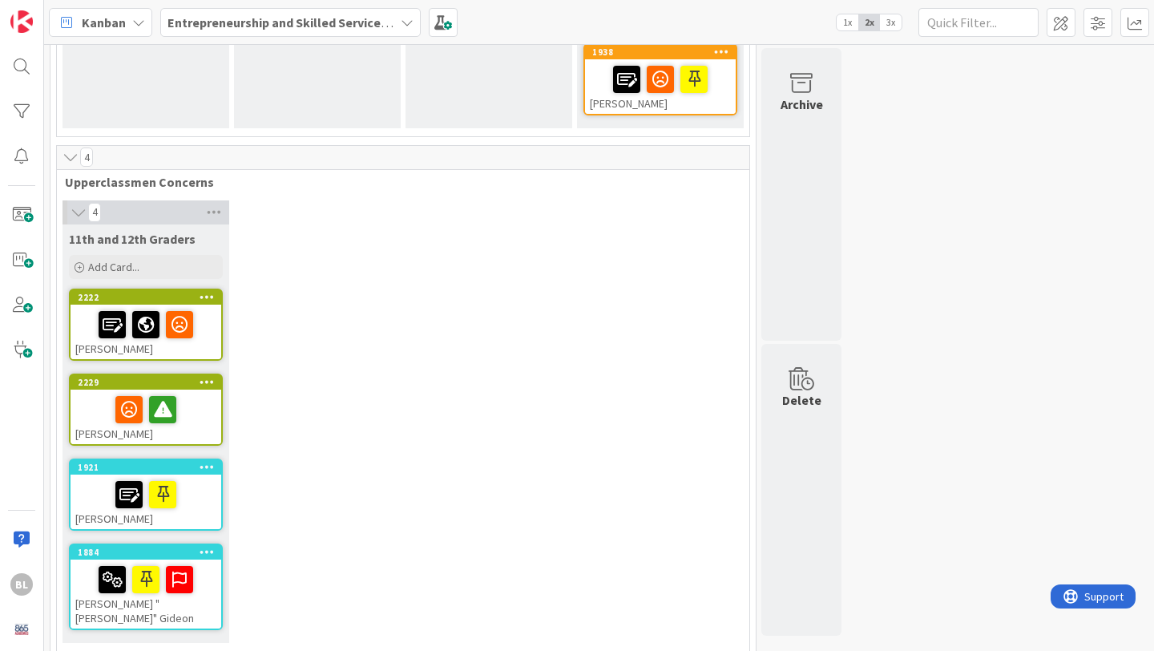
drag, startPoint x: 180, startPoint y: 255, endPoint x: 228, endPoint y: 6, distance: 253.0
